Goal: Task Accomplishment & Management: Manage account settings

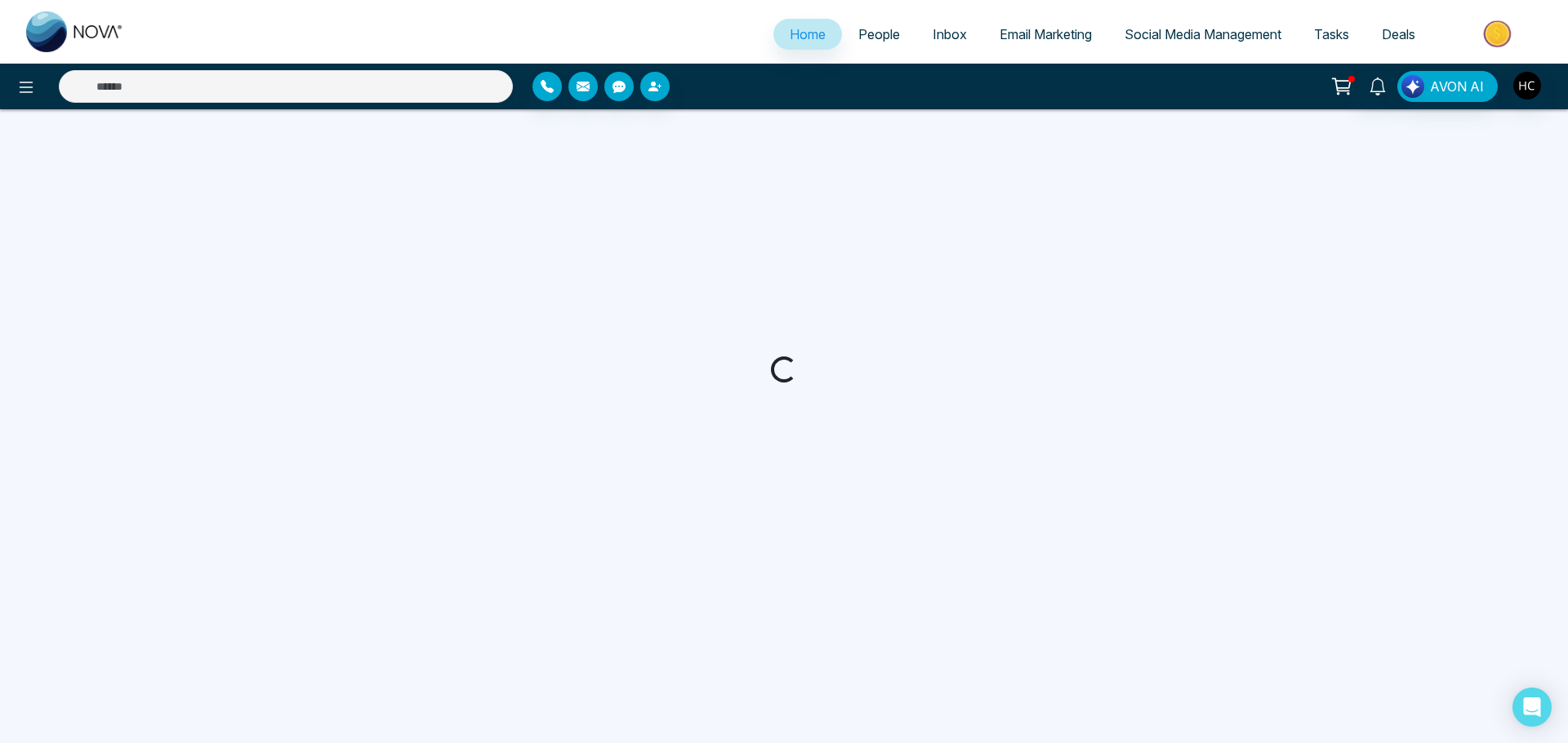
select select "*"
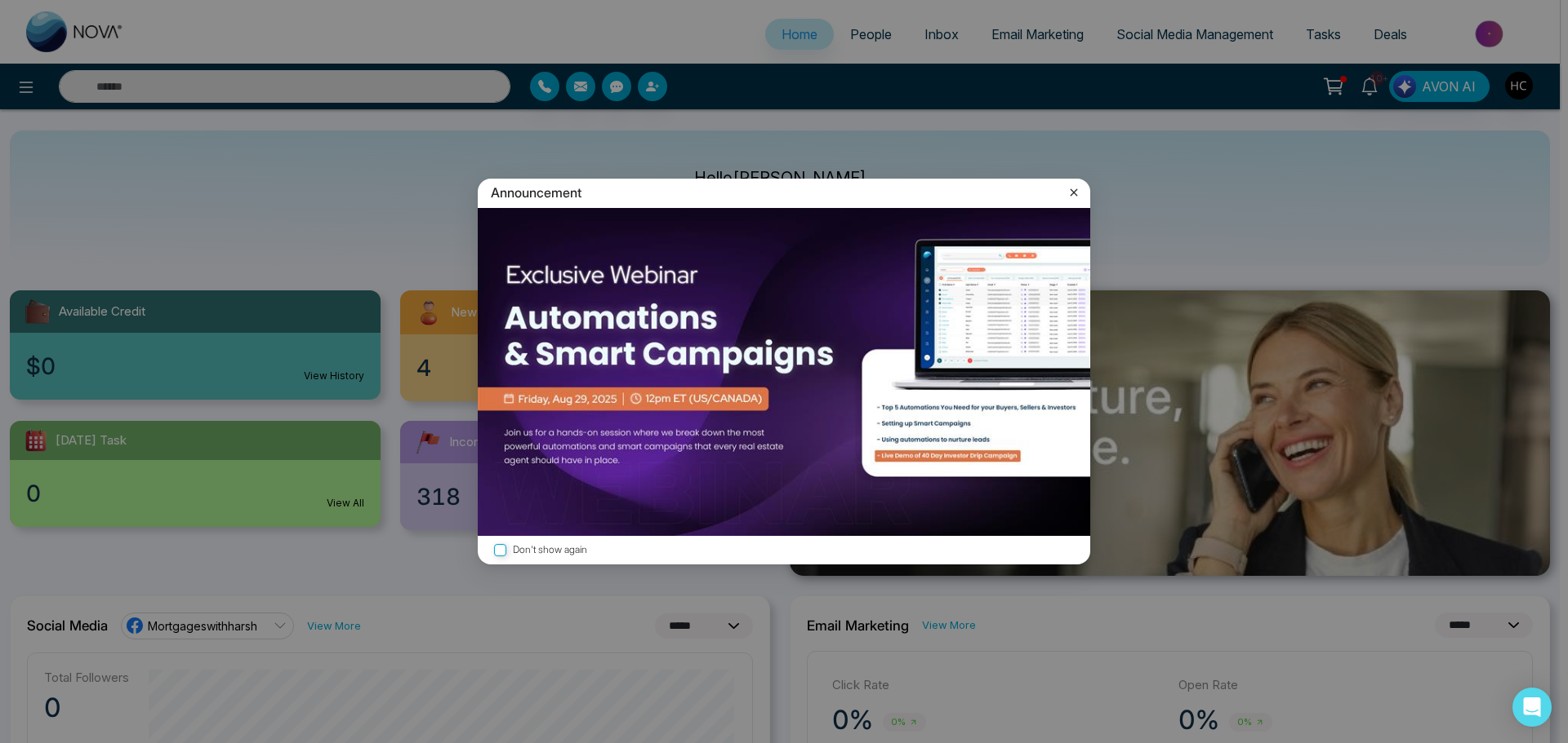
click at [1076, 192] on icon at bounding box center [1074, 193] width 17 height 17
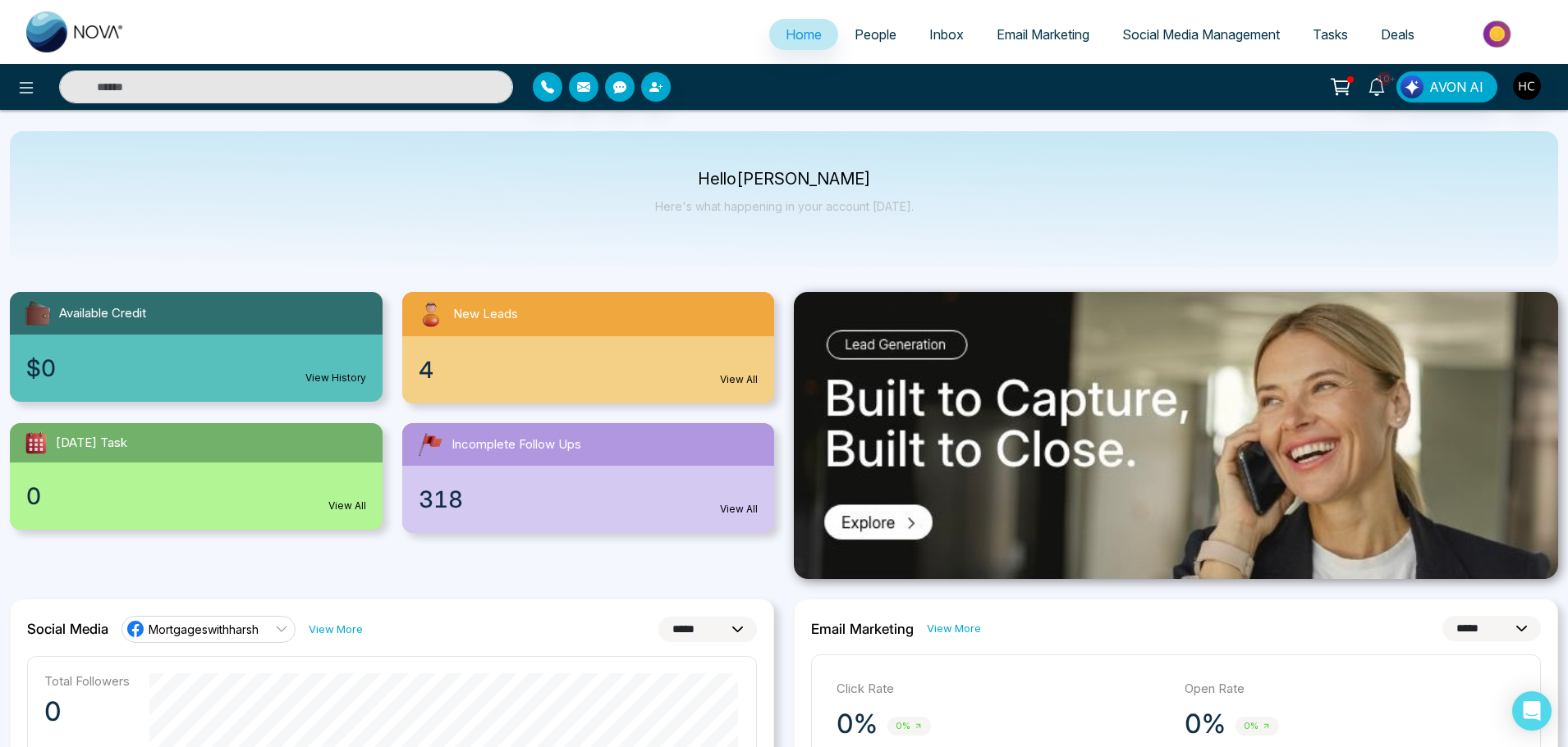
click at [854, 34] on span "People" at bounding box center [875, 35] width 42 height 17
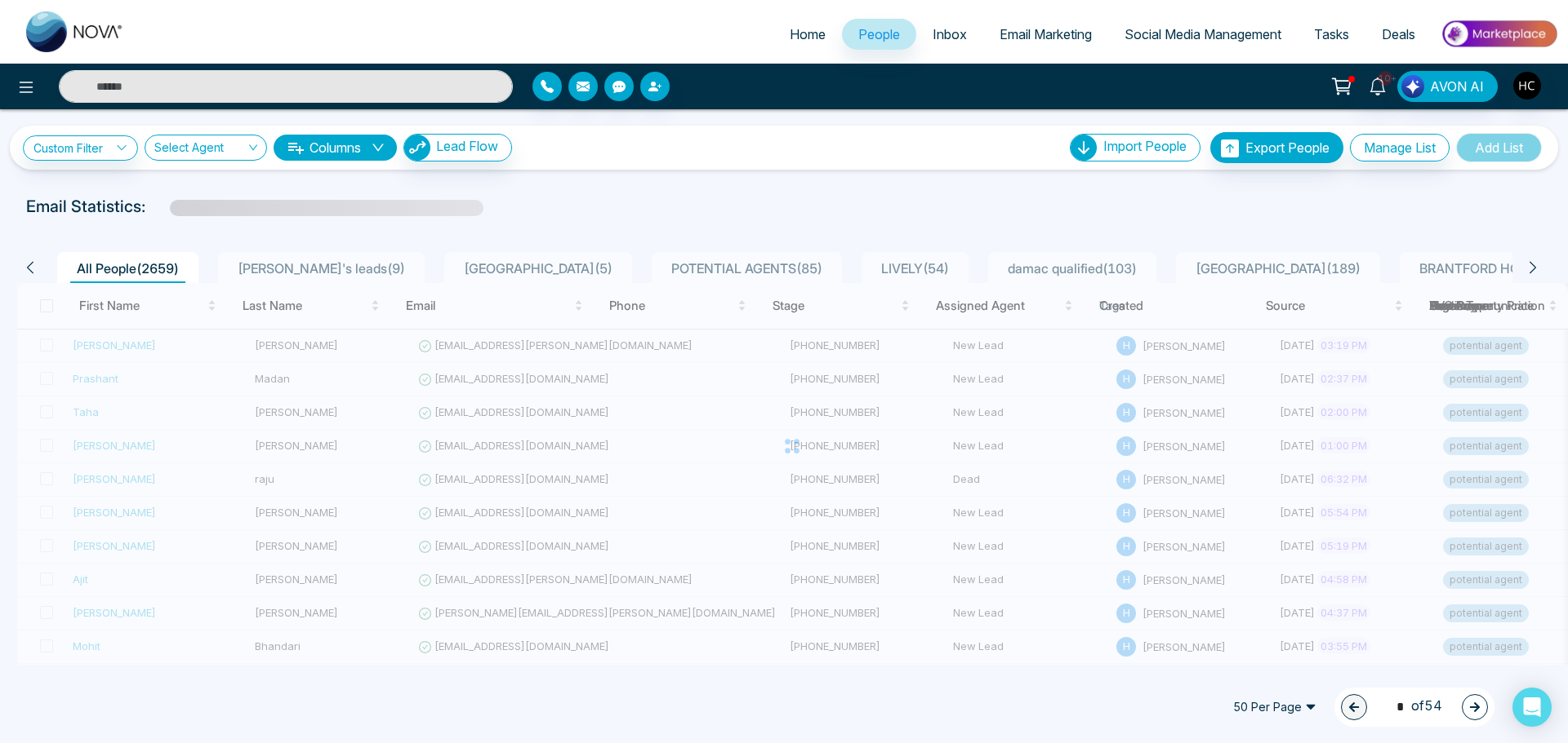
click at [665, 264] on span "POTENTIAL AGENTS ( 85 )" at bounding box center [747, 268] width 164 height 17
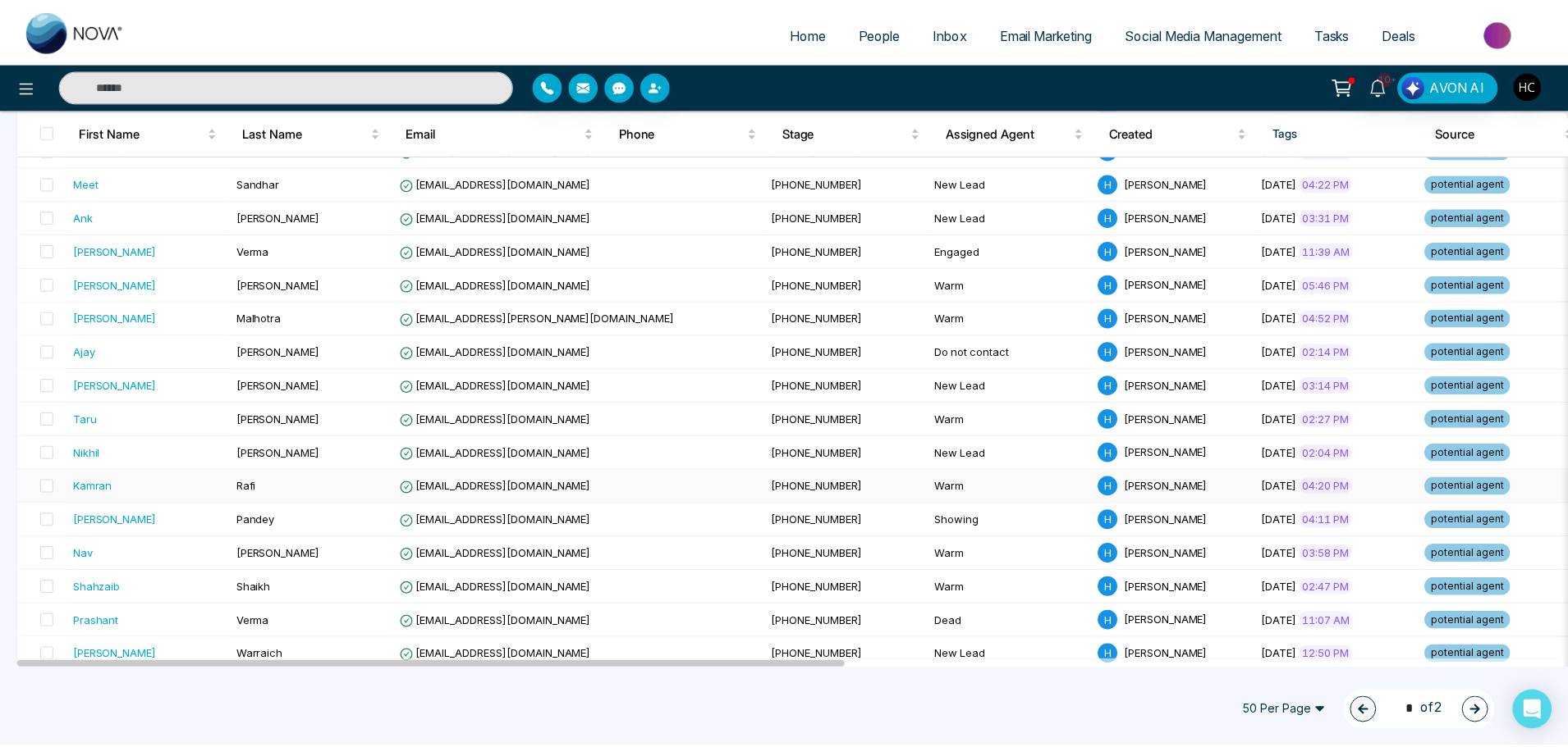
scroll to position [1231, 0]
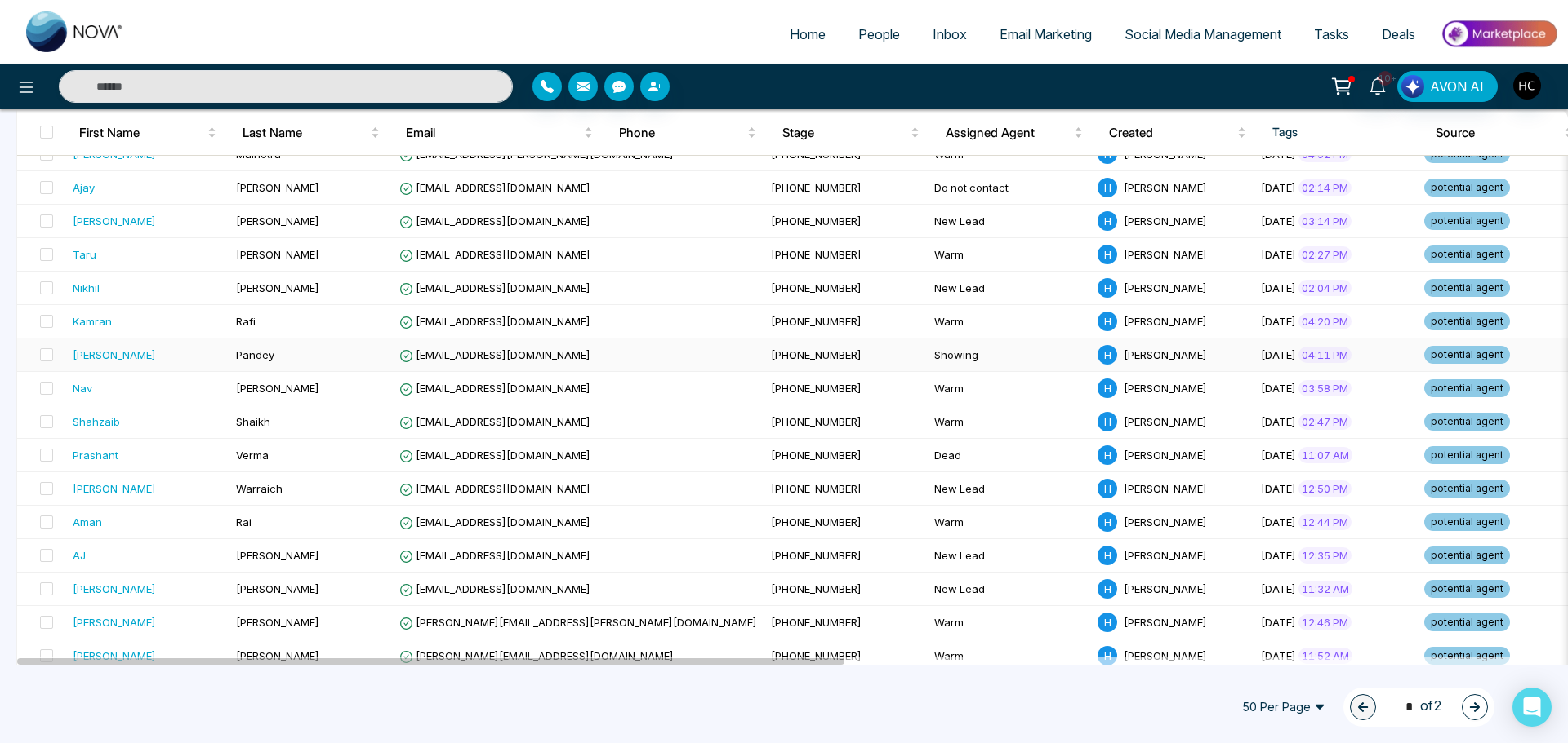
click at [219, 367] on td "[PERSON_NAME]" at bounding box center [147, 355] width 163 height 34
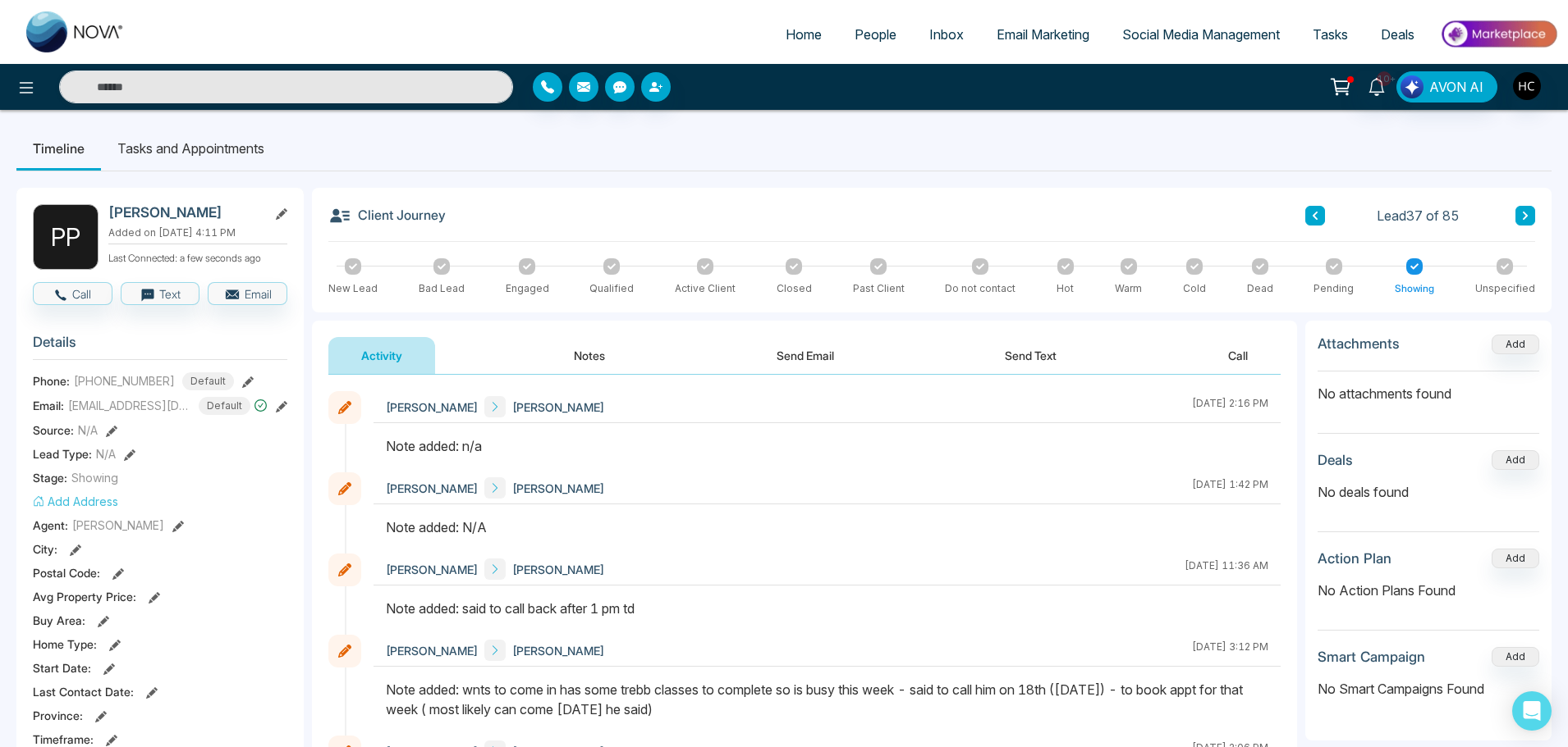
click at [596, 353] on button "Notes" at bounding box center [589, 355] width 97 height 37
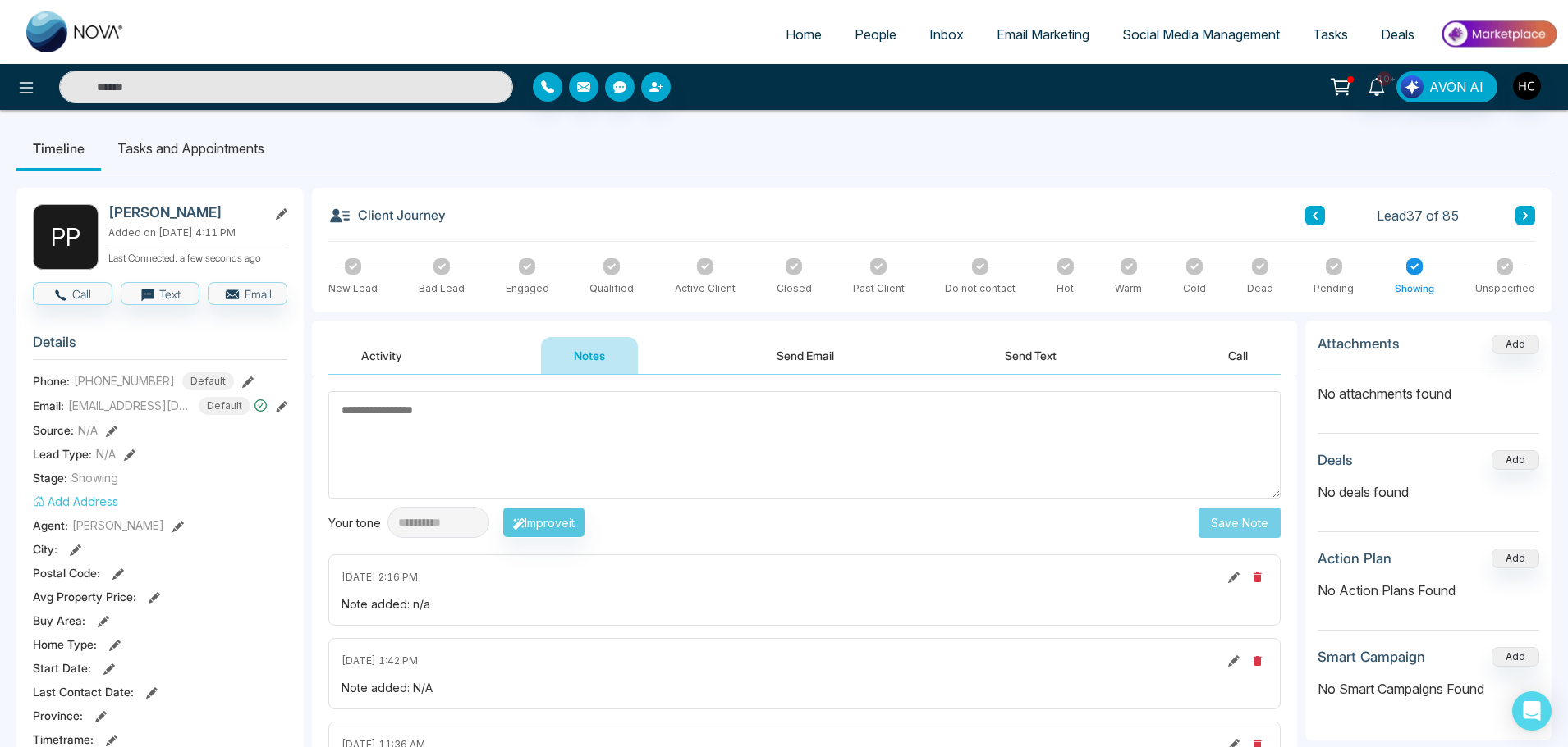
click at [728, 444] on textarea at bounding box center [804, 445] width 952 height 108
click at [716, 431] on textarea at bounding box center [804, 445] width 952 height 108
